Goal: Find specific page/section: Find specific page/section

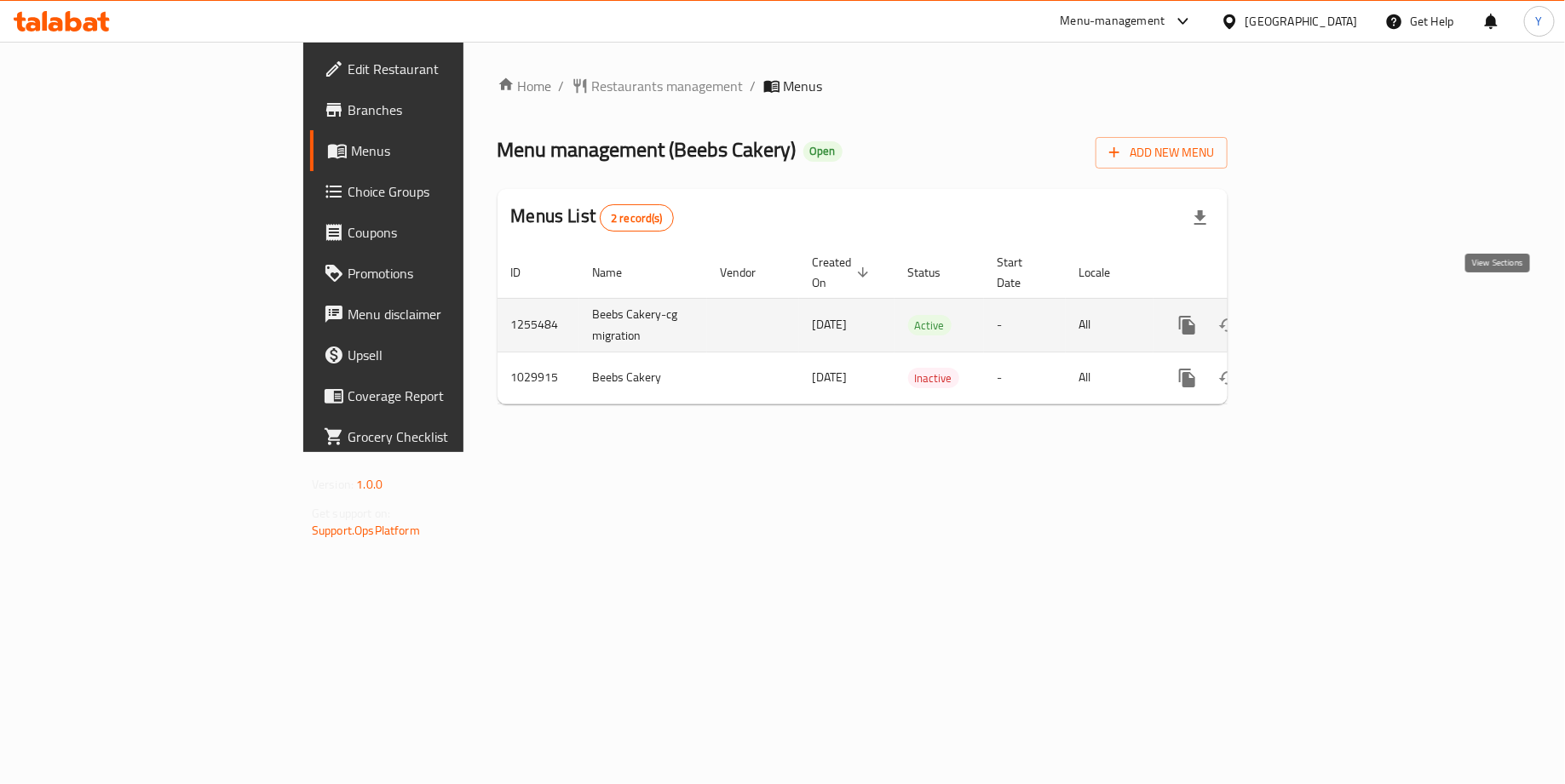
click at [1321, 315] on icon "enhanced table" at bounding box center [1310, 325] width 20 height 20
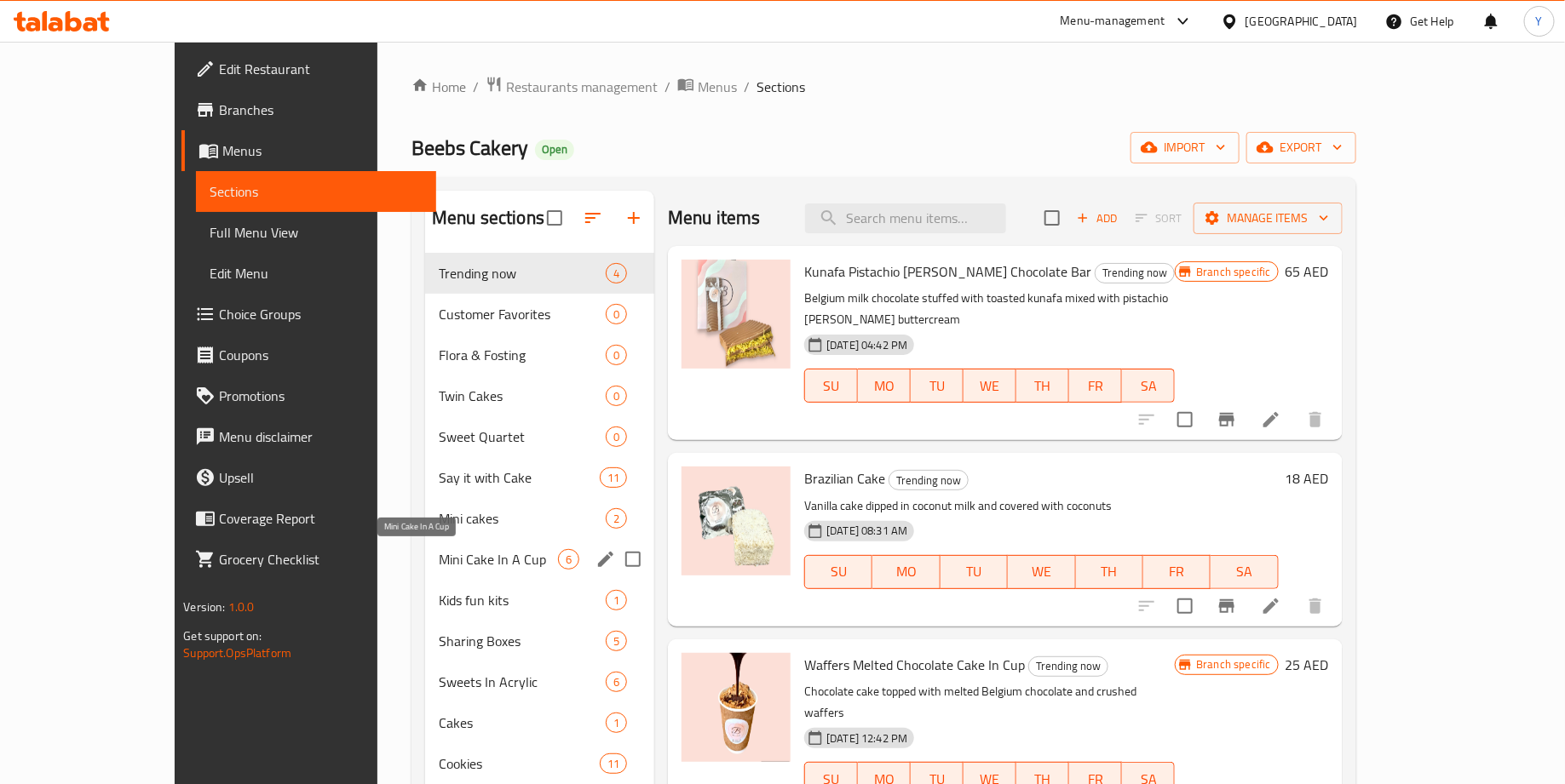
click at [439, 552] on span "Mini Cake In A Cup" at bounding box center [498, 559] width 119 height 20
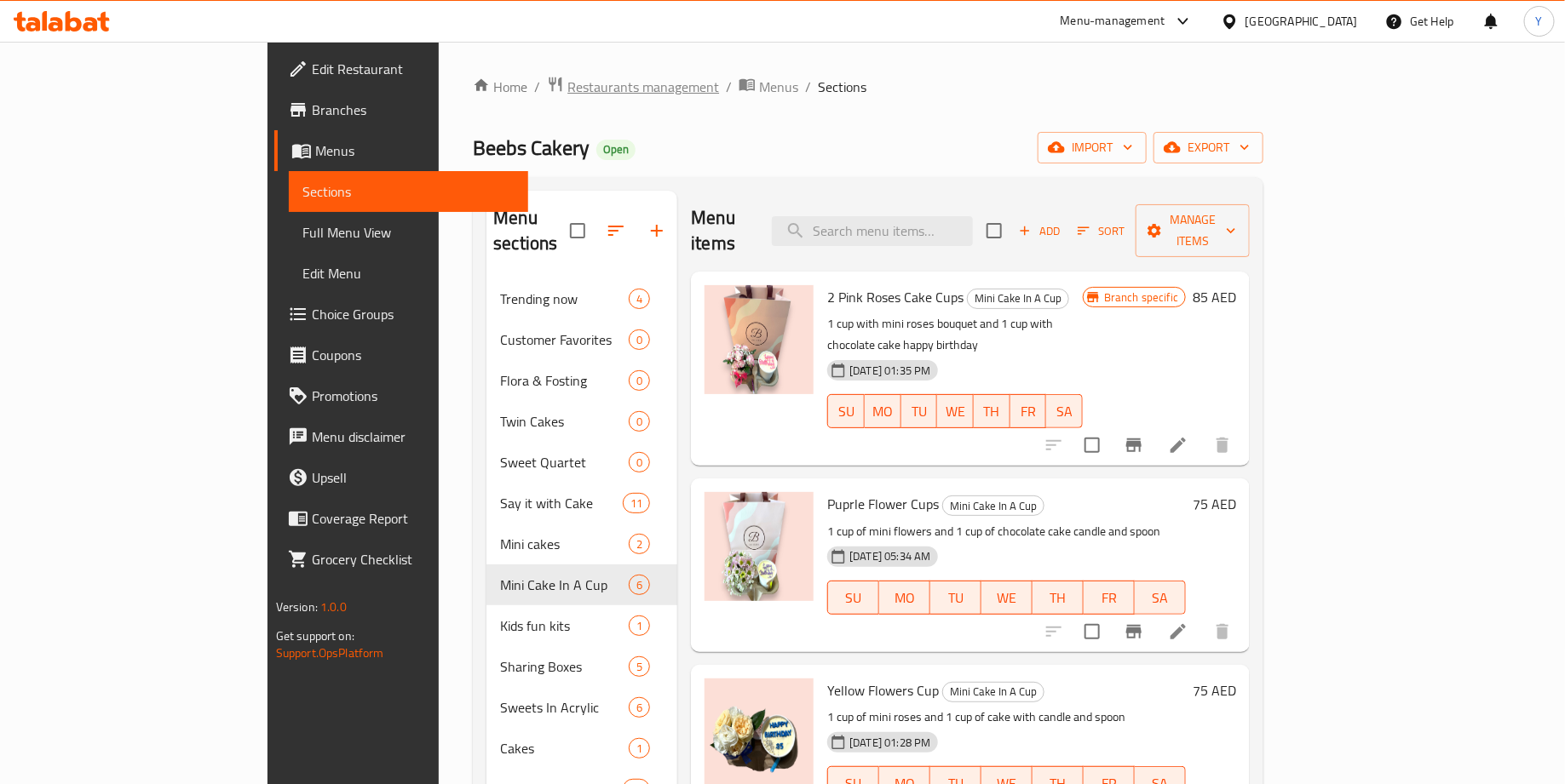
click at [567, 82] on span "Restaurants management" at bounding box center [643, 86] width 151 height 20
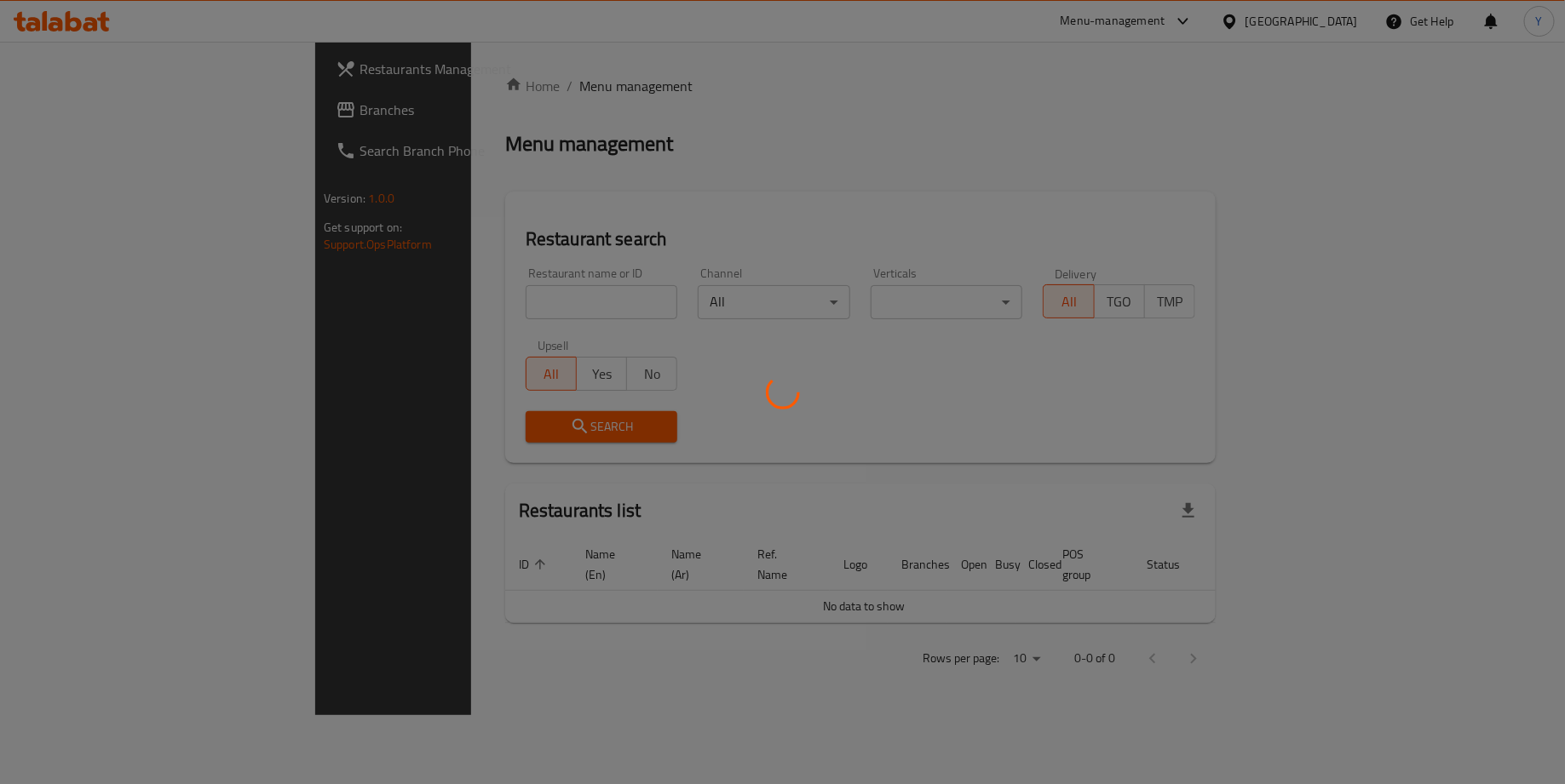
click at [497, 305] on div at bounding box center [782, 392] width 1565 height 784
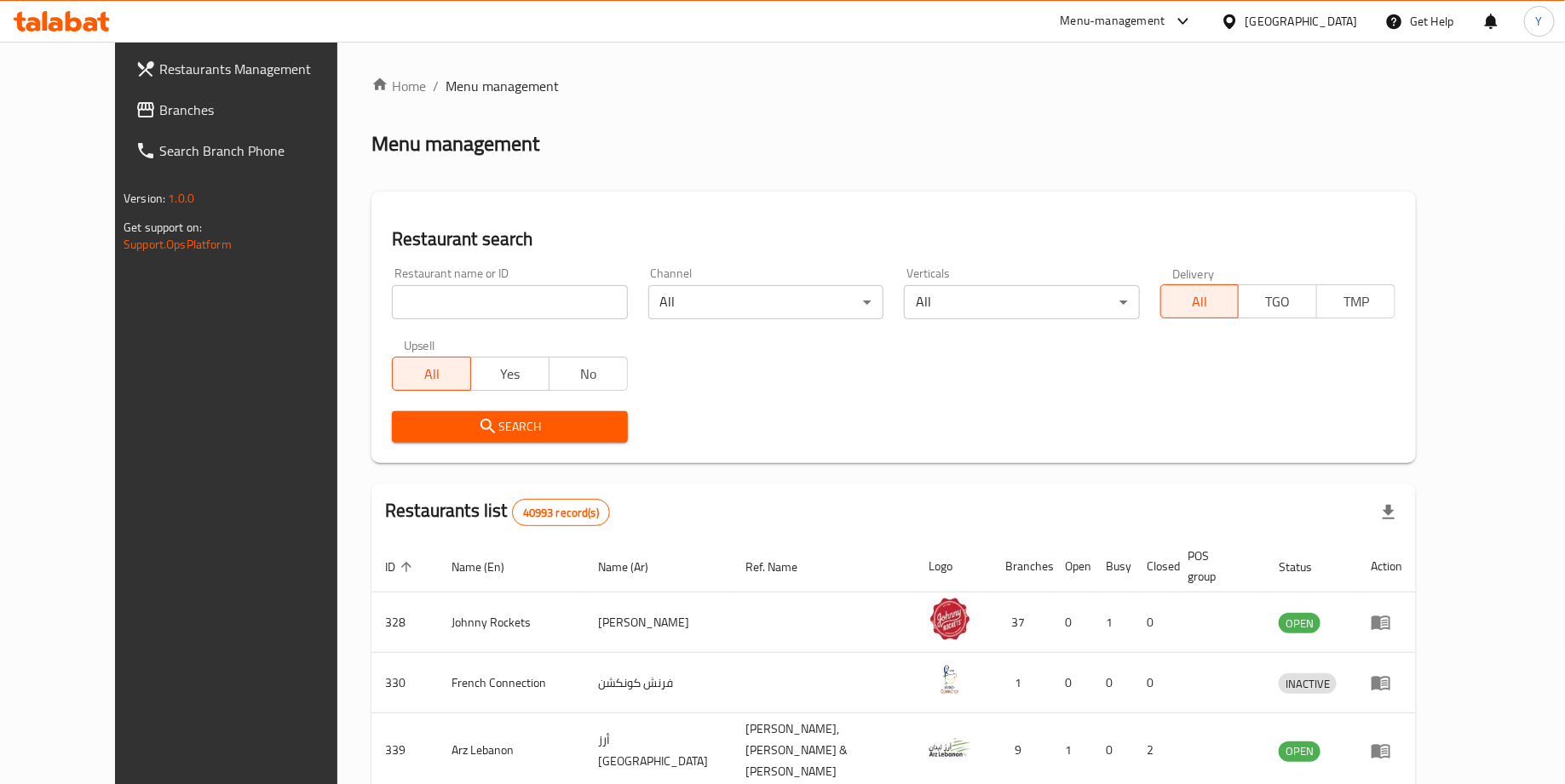
click at [497, 305] on div at bounding box center [782, 392] width 1565 height 784
click at [497, 305] on input "search" at bounding box center [509, 301] width 236 height 34
type input "lebanese dream"
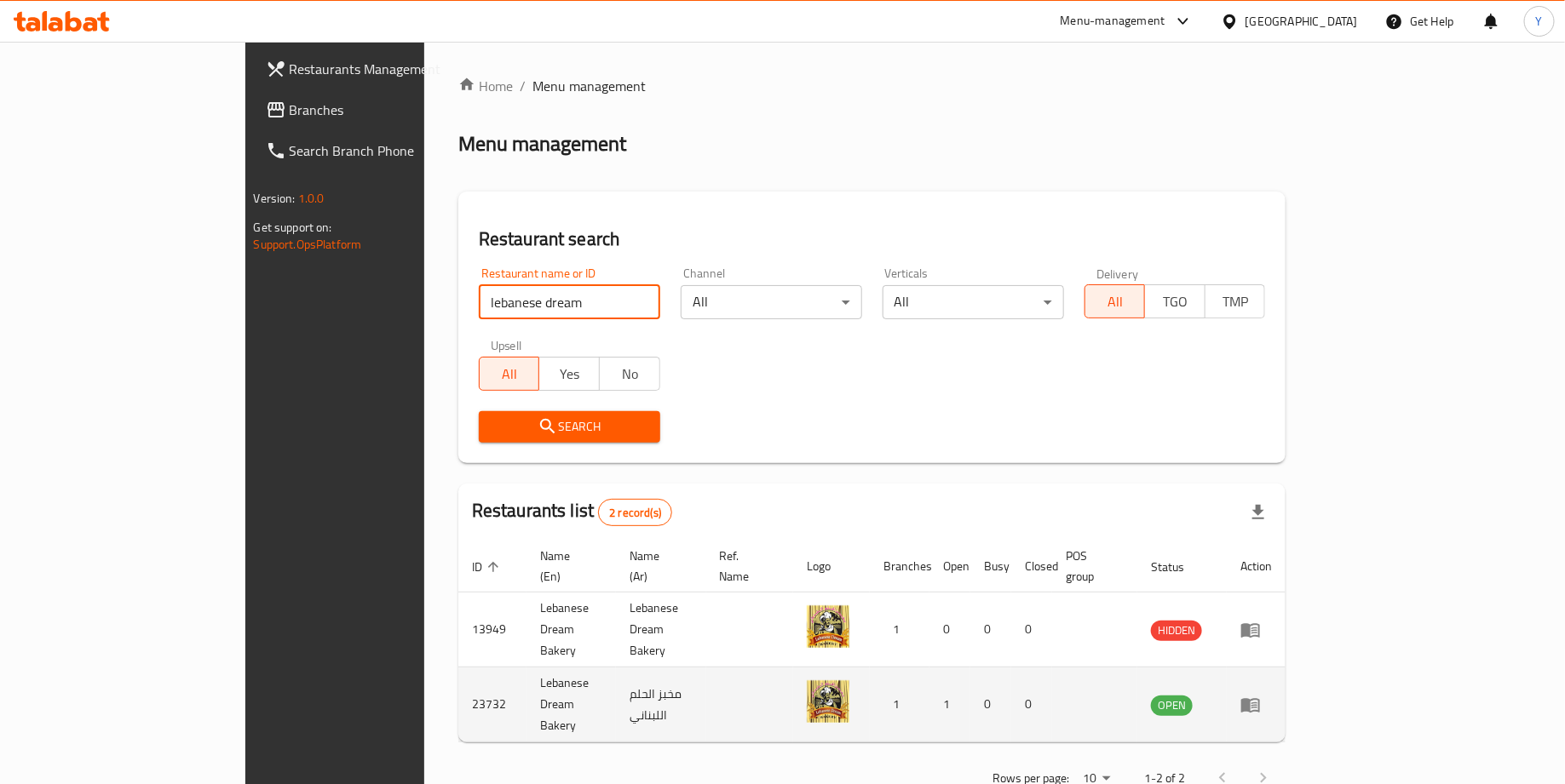
click at [459, 668] on td "23732" at bounding box center [493, 705] width 68 height 75
copy td "23732"
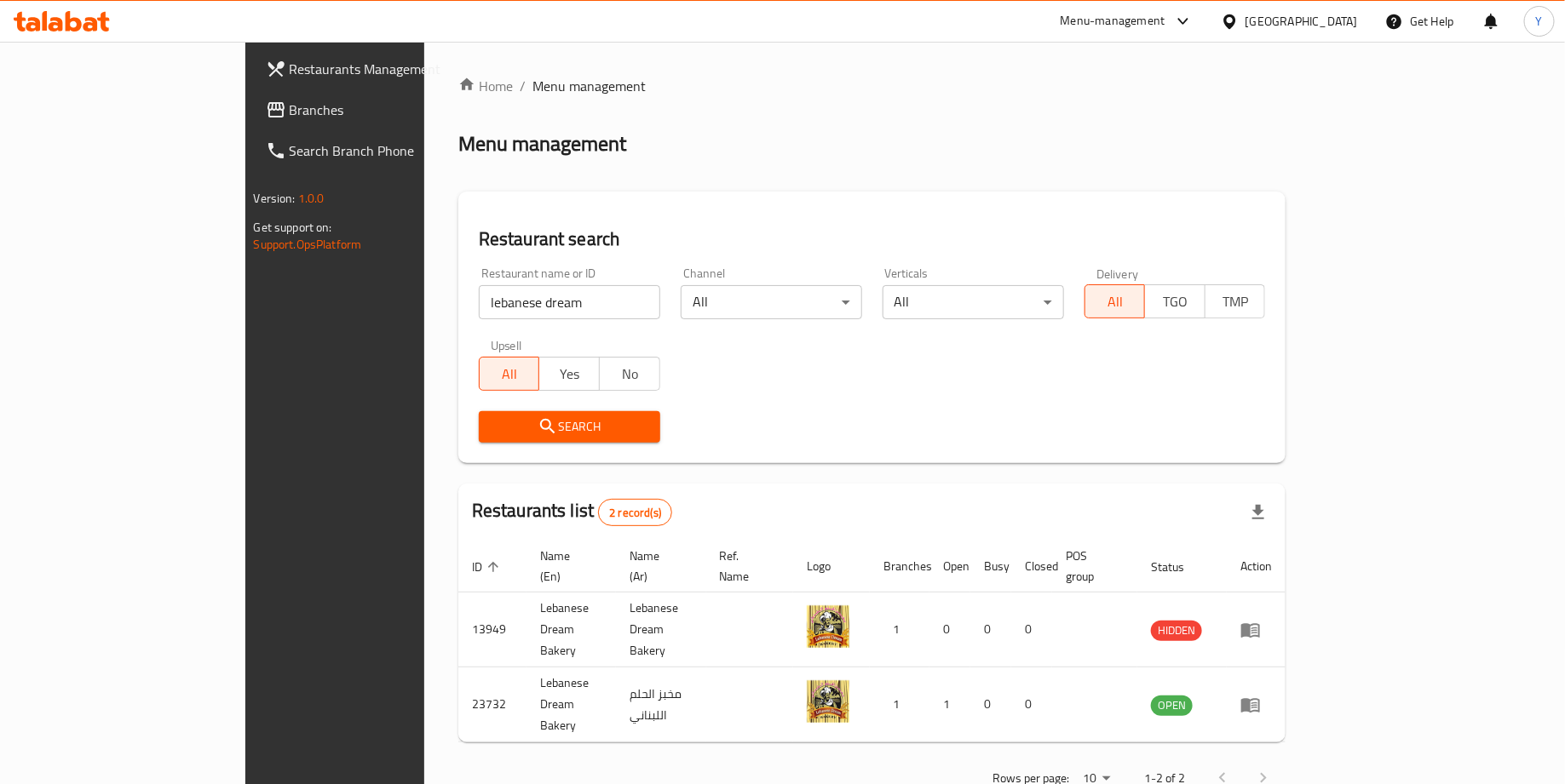
click at [479, 302] on input "lebanese dream" at bounding box center [569, 301] width 181 height 34
click at [252, 122] on link "Branches" at bounding box center [379, 110] width 255 height 41
